Goal: Task Accomplishment & Management: Use online tool/utility

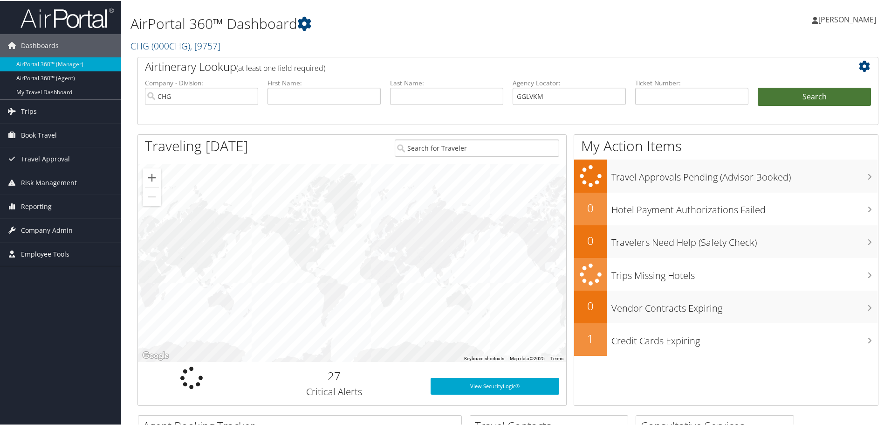
type input "GGLVKM"
click at [792, 96] on button "Search" at bounding box center [814, 96] width 113 height 19
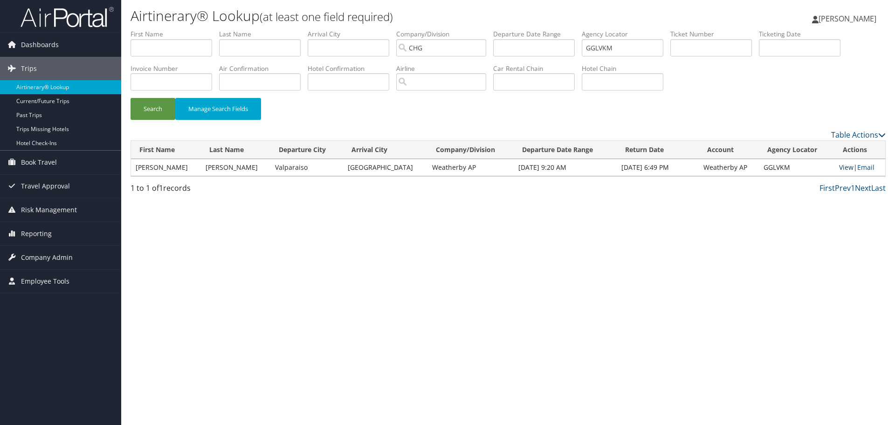
click at [839, 168] on link "View" at bounding box center [846, 167] width 14 height 9
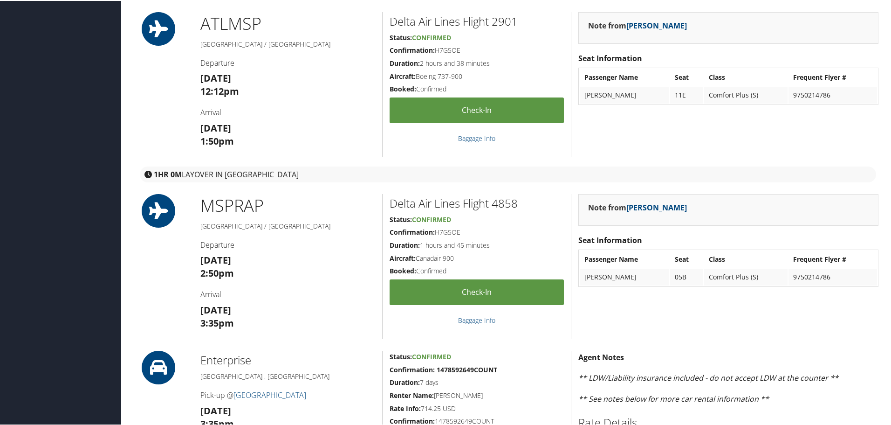
scroll to position [93, 0]
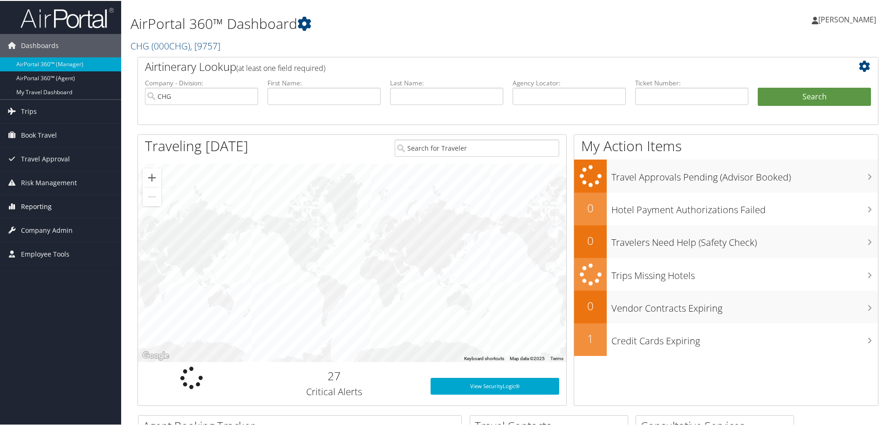
click at [24, 206] on span "Reporting" at bounding box center [36, 205] width 31 height 23
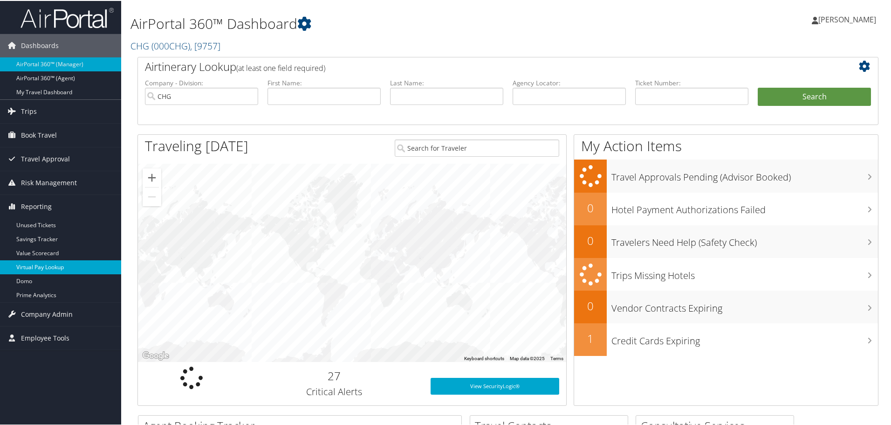
click at [32, 264] on link "Virtual Pay Lookup" at bounding box center [60, 266] width 121 height 14
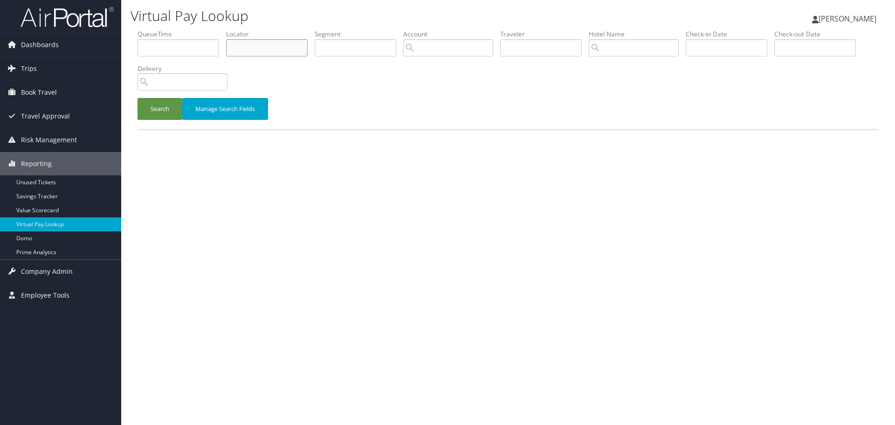
click at [257, 50] on input "text" at bounding box center [267, 47] width 82 height 17
paste input "SOJLPO"
type input "SOJLPO"
click at [140, 90] on input "search" at bounding box center [183, 81] width 90 height 17
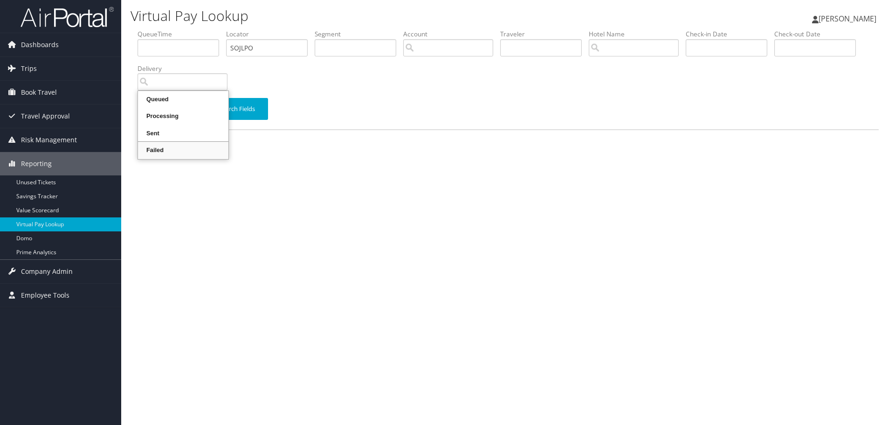
click at [328, 169] on div "Virtual Pay Lookup Thomas Klein Thomas Klein My Settings Travel Agency Contacts…" at bounding box center [508, 212] width 774 height 425
click at [156, 106] on button "Search" at bounding box center [160, 109] width 45 height 22
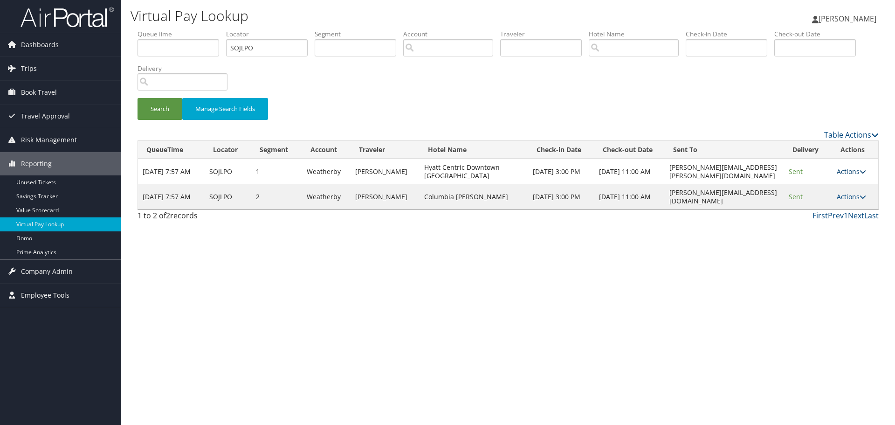
click at [856, 173] on link "Actions" at bounding box center [851, 171] width 29 height 9
click at [840, 201] on link "Logs" at bounding box center [835, 201] width 59 height 16
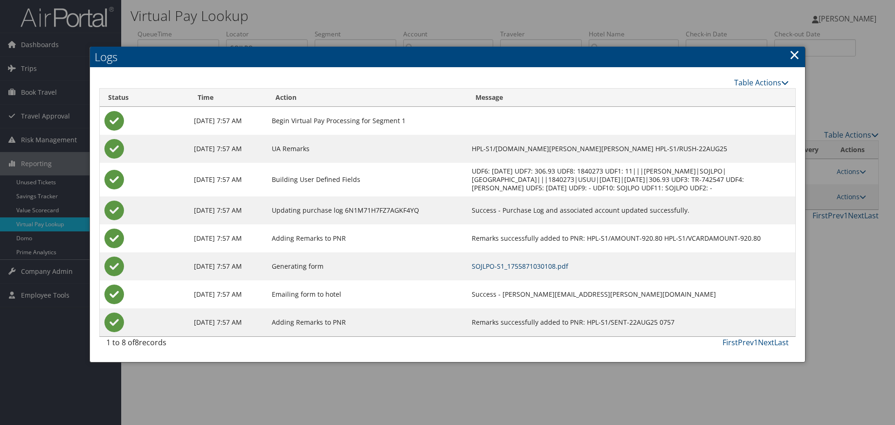
click at [525, 268] on link "SOJLPO-S1_1755871030108.pdf" at bounding box center [520, 266] width 97 height 9
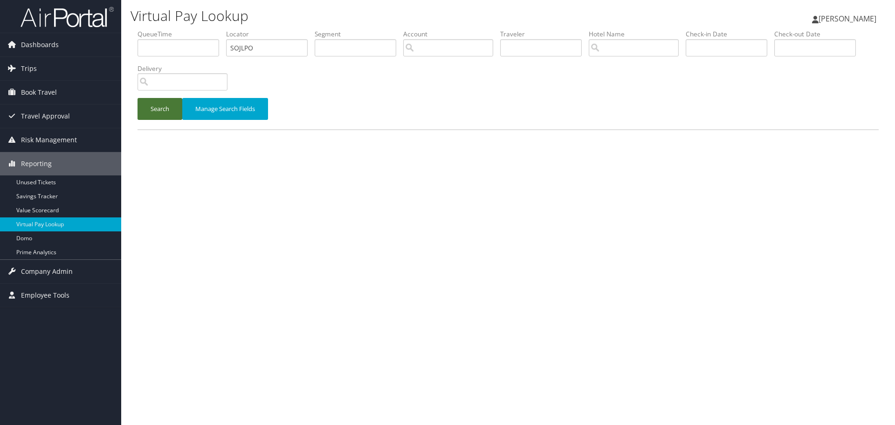
click at [156, 109] on button "Search" at bounding box center [160, 109] width 45 height 22
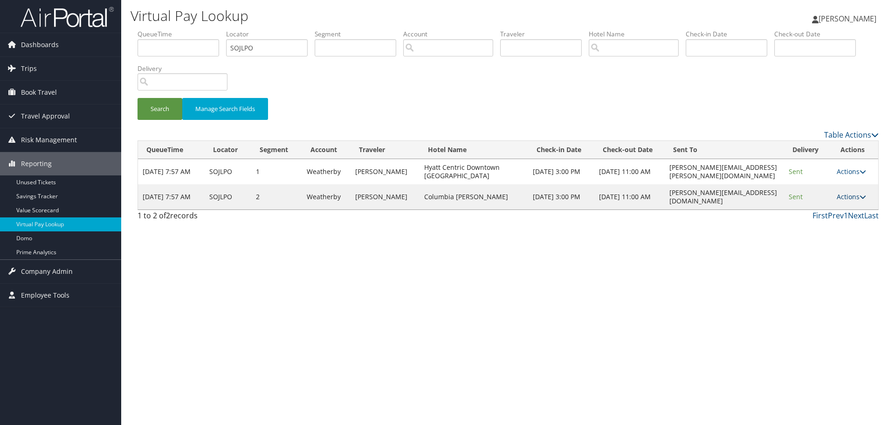
click at [853, 199] on link "Actions" at bounding box center [851, 196] width 29 height 9
click at [843, 228] on link "Logs" at bounding box center [835, 226] width 59 height 16
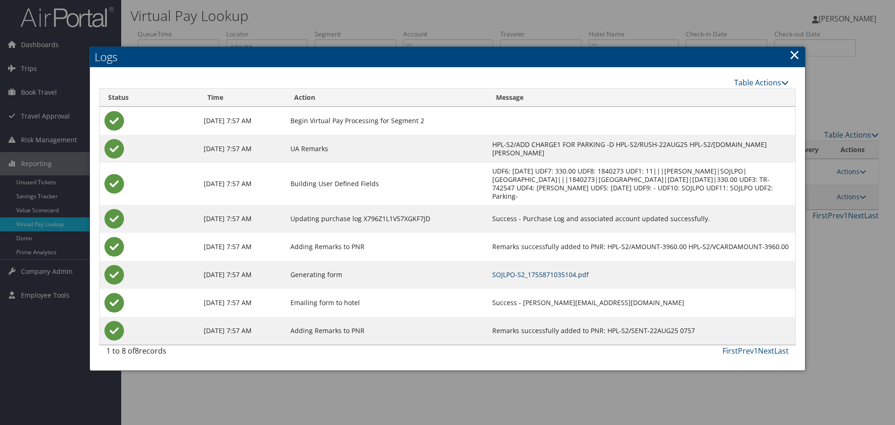
click at [543, 270] on link "SOJLPO-S2_1755871035104.pdf" at bounding box center [540, 274] width 97 height 9
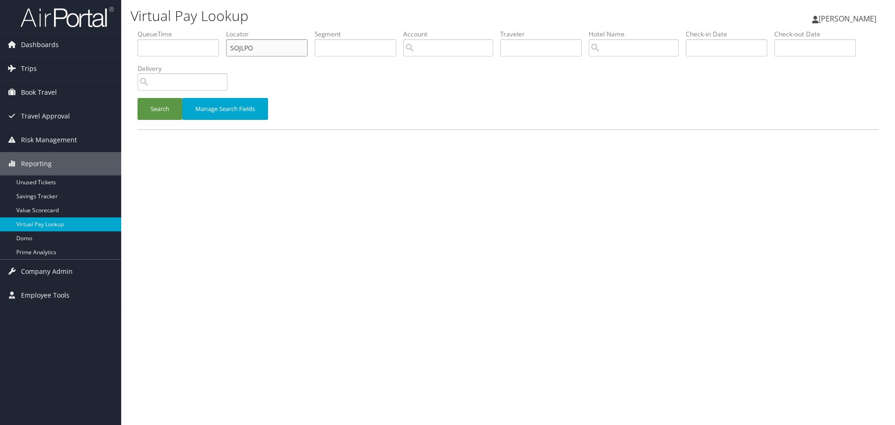
drag, startPoint x: 262, startPoint y: 54, endPoint x: 117, endPoint y: 20, distance: 148.9
click at [147, 20] on div "Virtual Pay Lookup Thomas Klein Thomas Klein My Settings Travel Agency Contacts…" at bounding box center [508, 212] width 774 height 425
paste input "OKXXUG"
type input "OKXXUG"
click at [151, 103] on button "Search" at bounding box center [160, 109] width 45 height 22
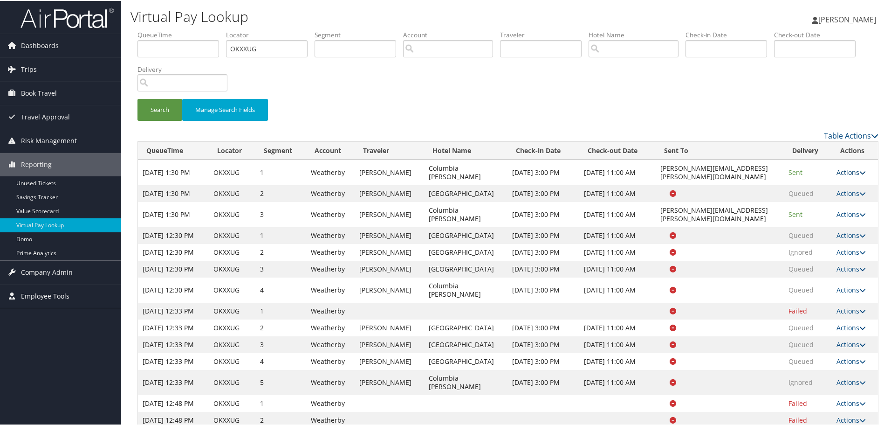
click at [852, 171] on link "Actions" at bounding box center [851, 171] width 29 height 9
click at [847, 204] on link "Logs" at bounding box center [854, 201] width 44 height 16
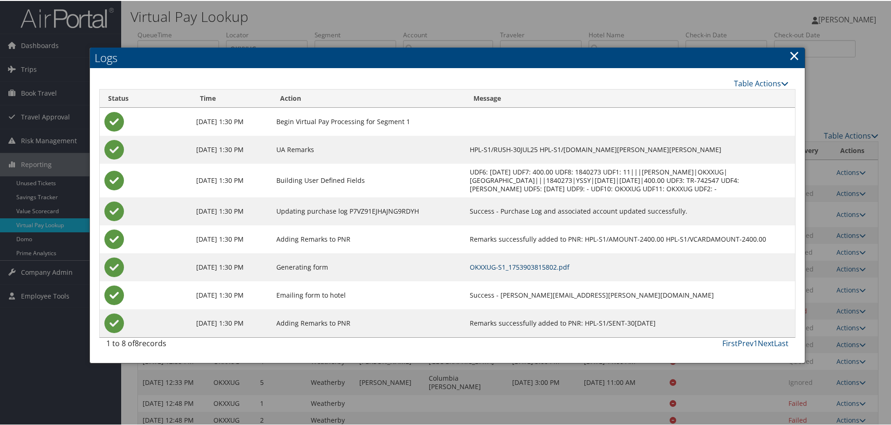
click at [557, 267] on link "OKXXUG-S1_1753903815802.pdf" at bounding box center [520, 266] width 100 height 9
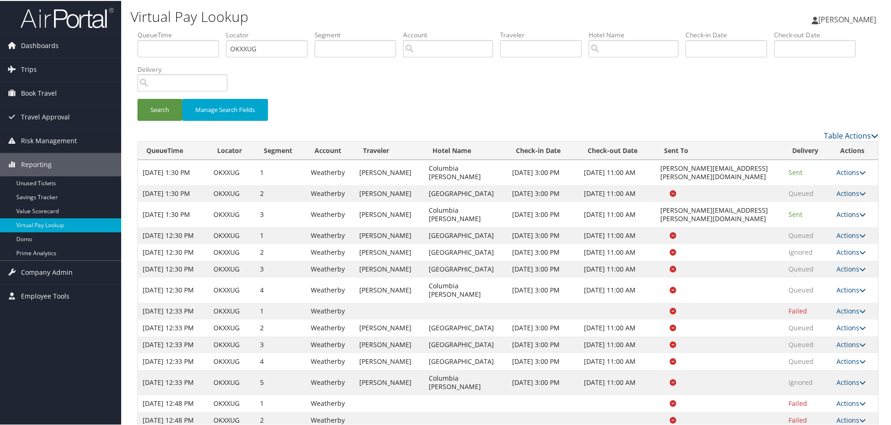
click at [848, 218] on link "Actions" at bounding box center [851, 213] width 29 height 9
click at [849, 251] on link "Logs" at bounding box center [854, 251] width 44 height 16
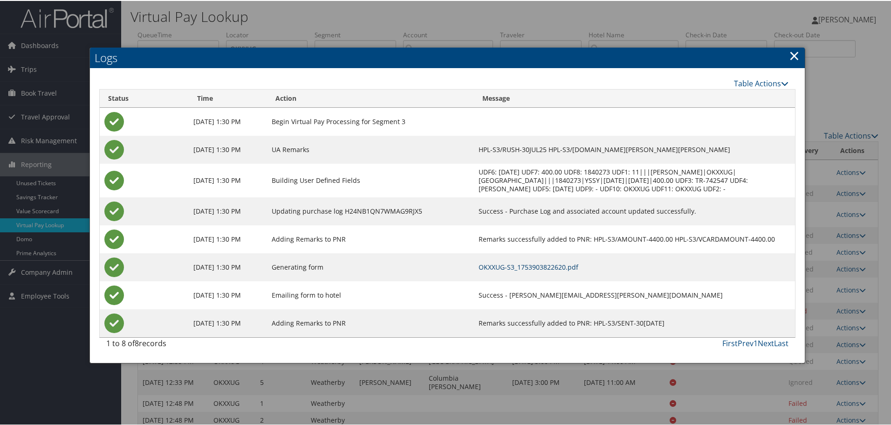
click at [570, 266] on link "OKXXUG-S3_1753903822620.pdf" at bounding box center [529, 266] width 100 height 9
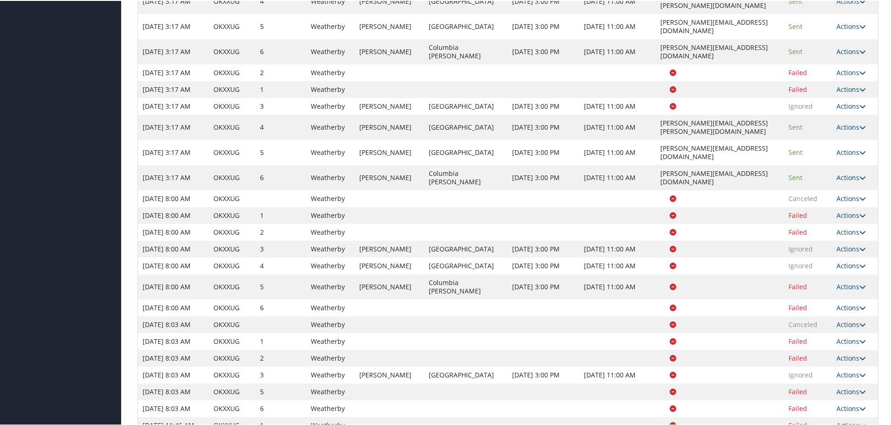
scroll to position [590, 0]
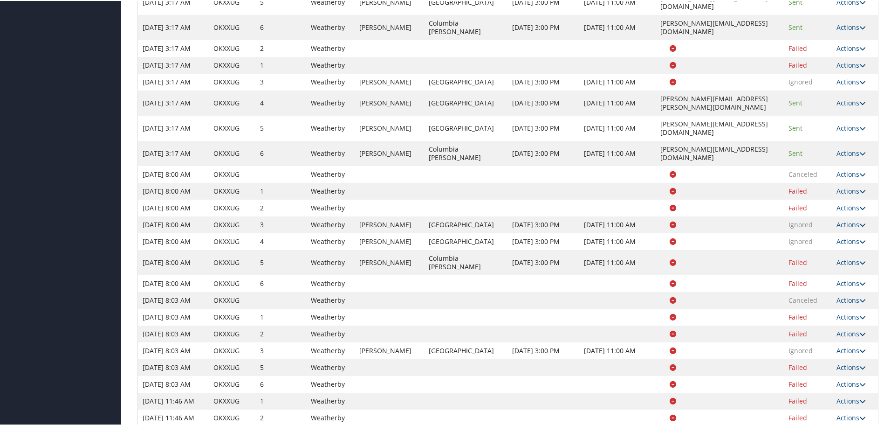
click at [854, 138] on link "Logs" at bounding box center [854, 140] width 44 height 16
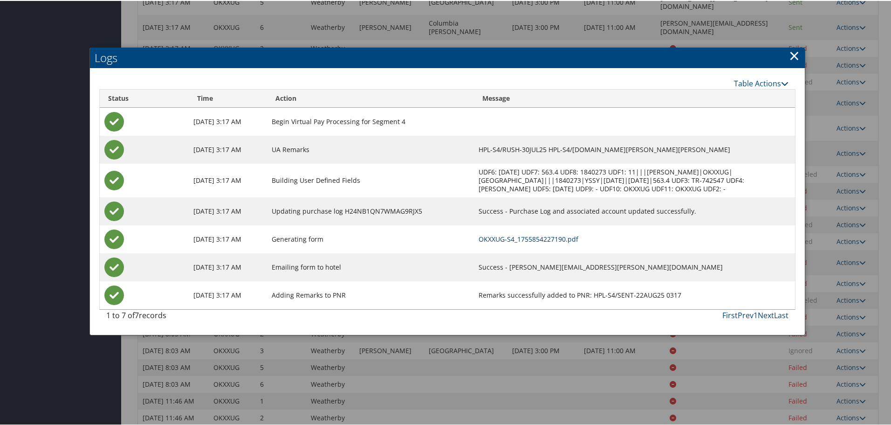
click at [551, 238] on link "OKXXUG-S4_1755854227190.pdf" at bounding box center [529, 238] width 100 height 9
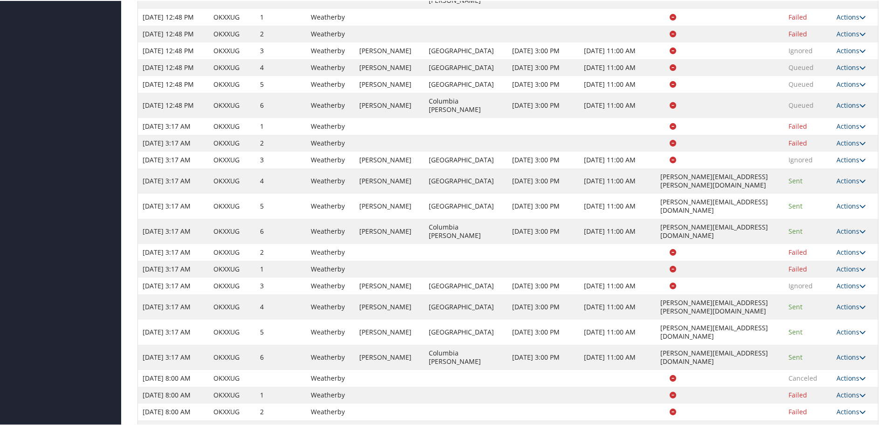
scroll to position [466, 0]
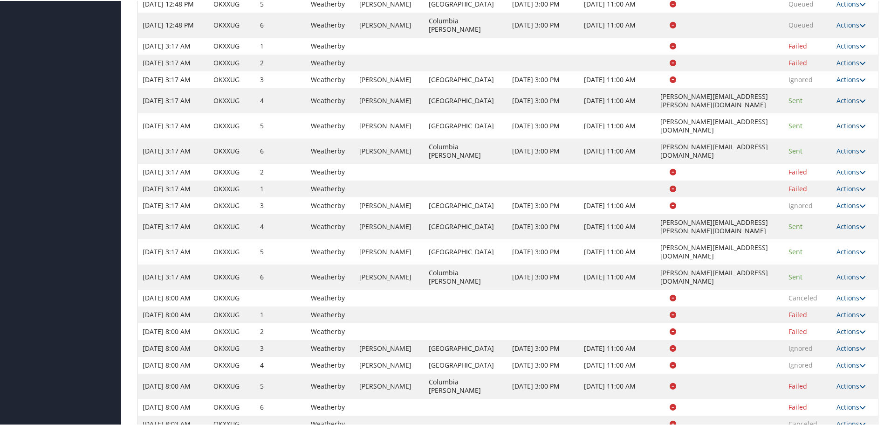
click at [841, 129] on link "Actions" at bounding box center [851, 124] width 29 height 9
click at [840, 288] on icon at bounding box center [840, 288] width 8 height 7
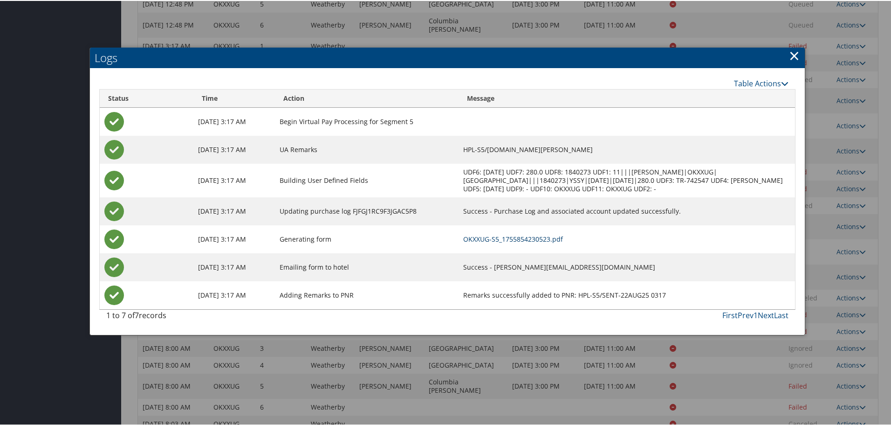
click at [531, 237] on link "OKXXUG-S5_1755854230523.pdf" at bounding box center [513, 238] width 100 height 9
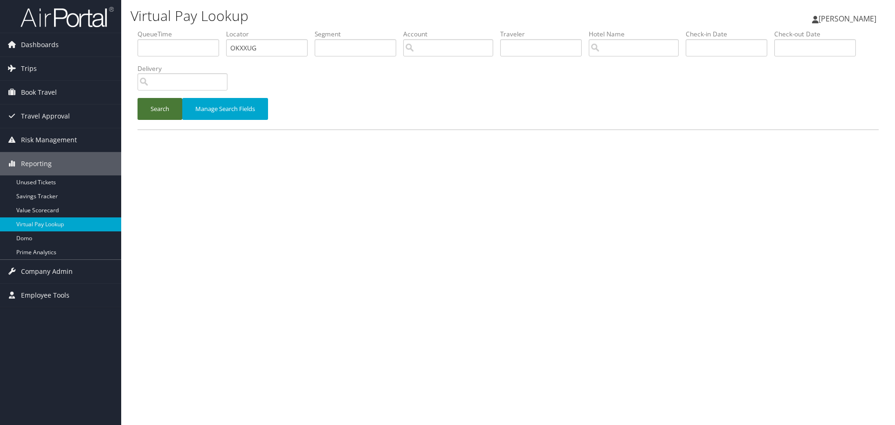
click at [174, 109] on button "Search" at bounding box center [160, 109] width 45 height 22
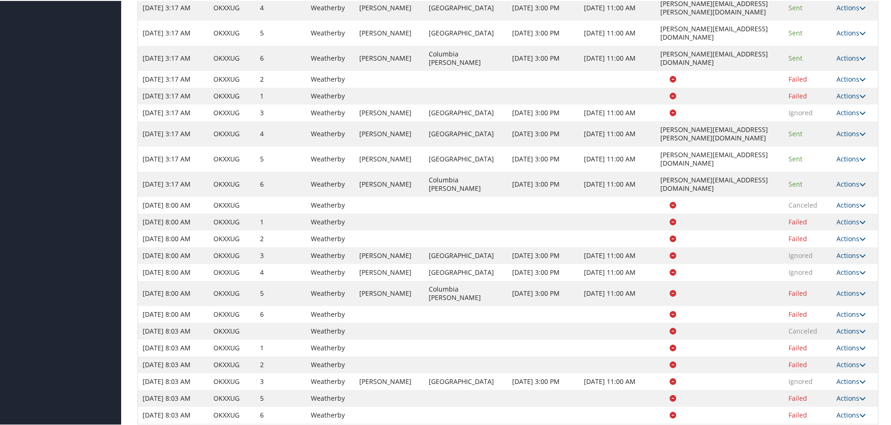
scroll to position [560, 0]
click at [847, 61] on link "Actions" at bounding box center [851, 56] width 29 height 9
click at [854, 225] on link "Logs" at bounding box center [854, 221] width 44 height 16
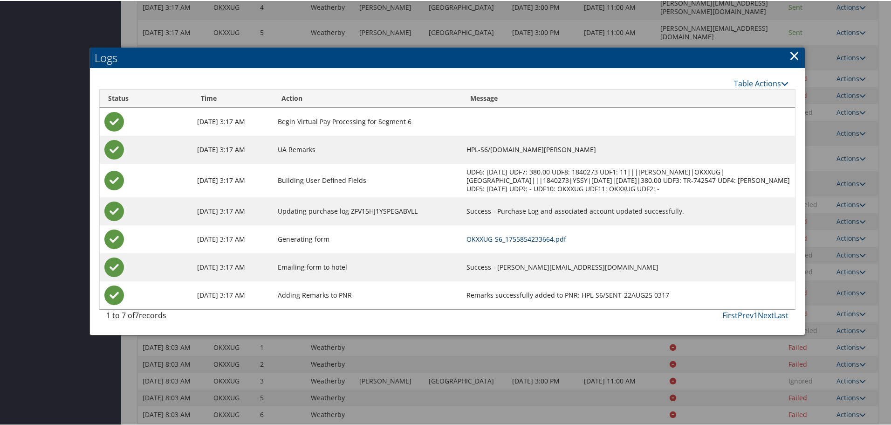
click at [562, 241] on link "OKXXUG-S6_1755854233664.pdf" at bounding box center [517, 238] width 100 height 9
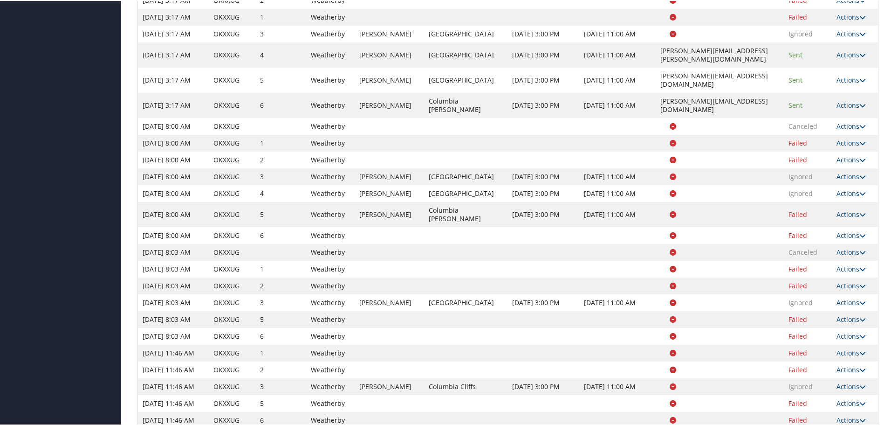
scroll to position [746, 0]
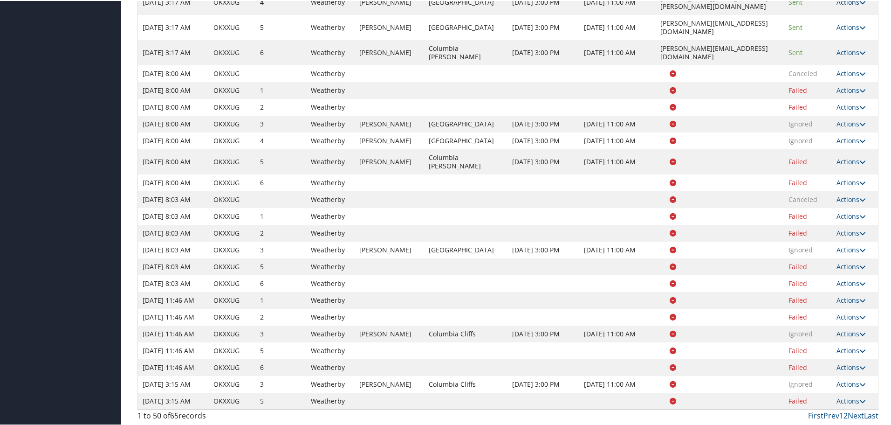
click at [840, 6] on link "Actions" at bounding box center [851, 1] width 29 height 9
click at [850, 182] on link "Logs" at bounding box center [854, 190] width 44 height 16
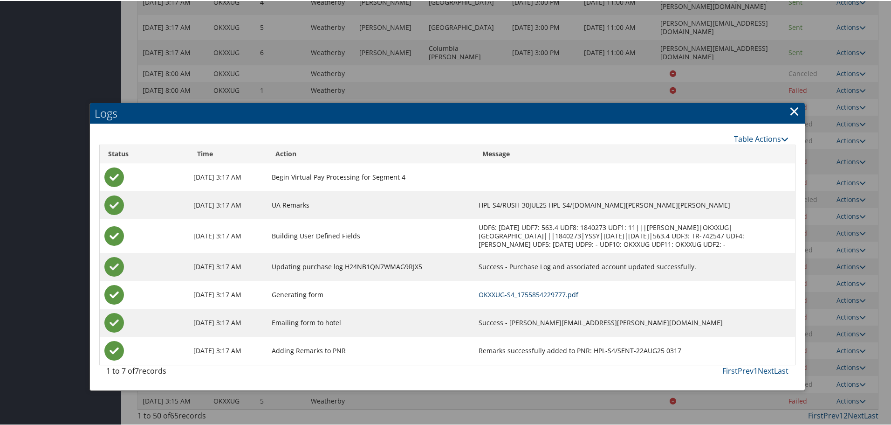
click at [566, 289] on link "OKXXUG-S4_1755854229777.pdf" at bounding box center [529, 293] width 100 height 9
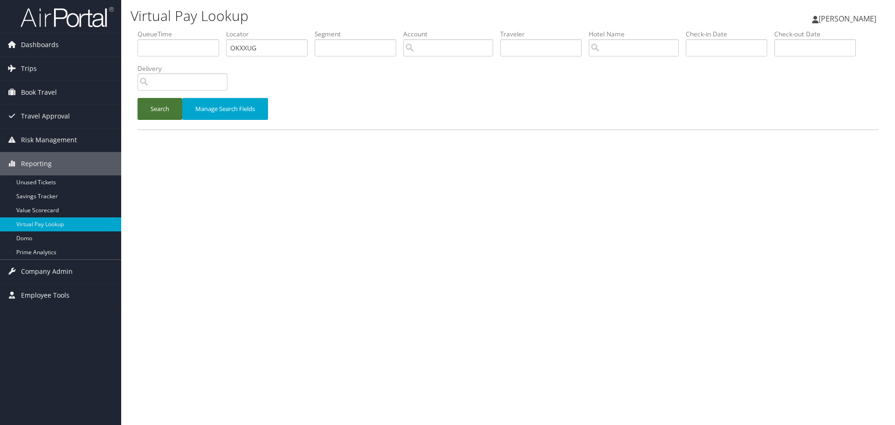
click at [165, 107] on button "Search" at bounding box center [160, 109] width 45 height 22
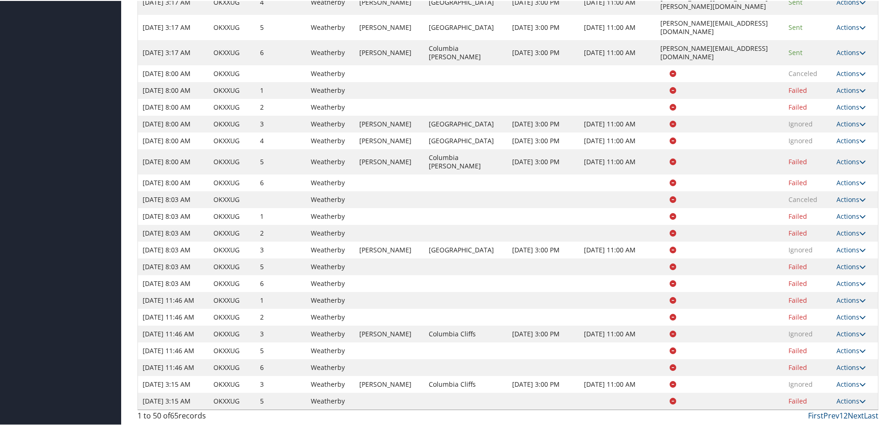
scroll to position [730, 0]
click at [849, 31] on link "Actions" at bounding box center [851, 26] width 29 height 9
click at [846, 207] on link "Logs" at bounding box center [854, 215] width 44 height 16
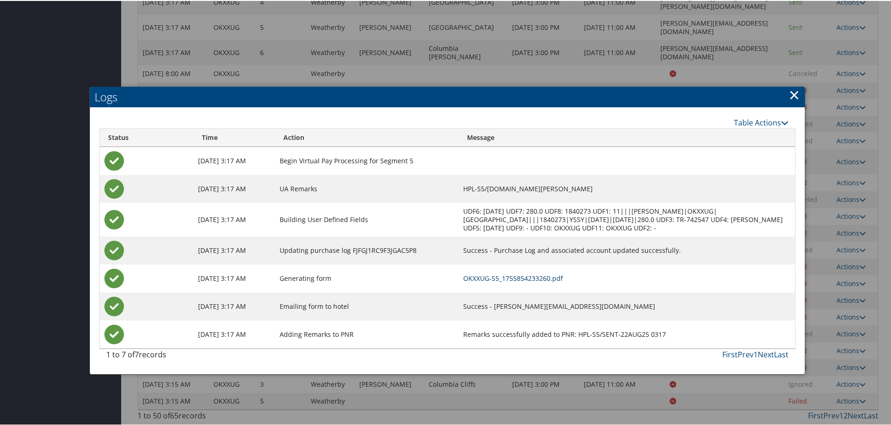
click at [483, 273] on link "OKXXUG-S5_1755854233260.pdf" at bounding box center [513, 277] width 100 height 9
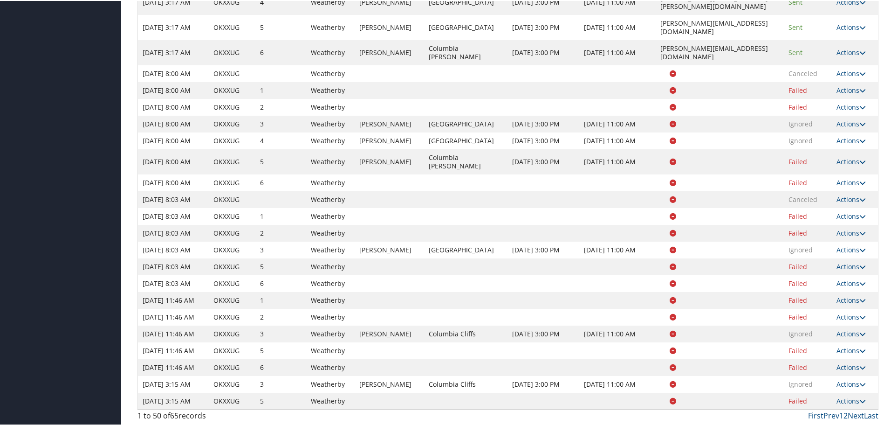
scroll to position [699, 0]
click at [847, 56] on link "Actions" at bounding box center [851, 51] width 29 height 9
click at [852, 233] on link "Logs" at bounding box center [854, 241] width 44 height 16
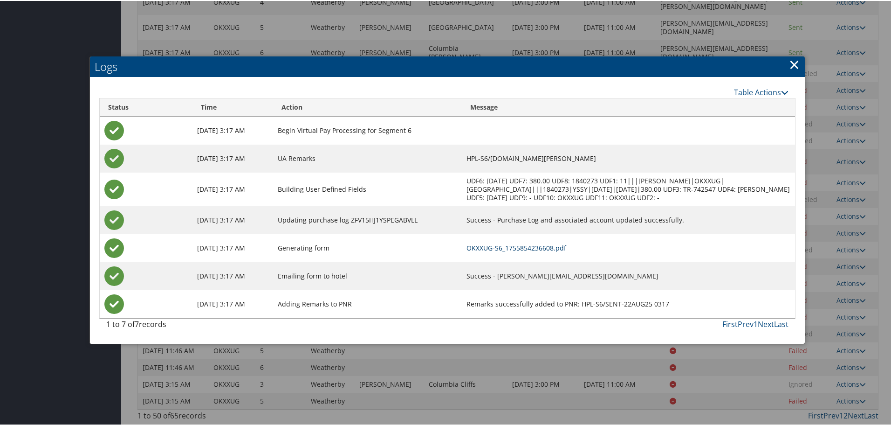
click at [539, 242] on link "OKXXUG-S6_1755854236608.pdf" at bounding box center [517, 246] width 100 height 9
